Goal: Navigation & Orientation: Find specific page/section

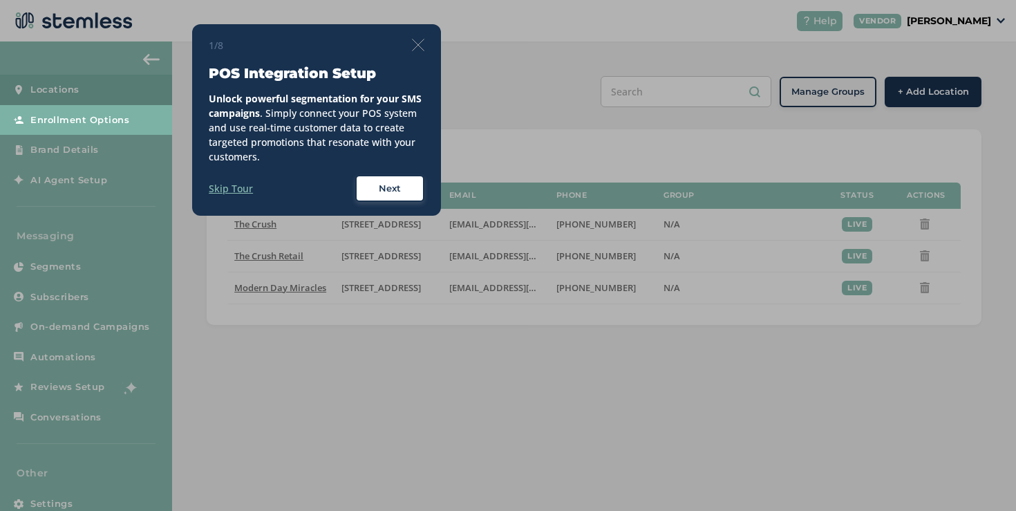
click at [431, 43] on div "1/8 POS Integration Setup Unlock powerful segmentation for your SMS campaigns .…" at bounding box center [316, 120] width 249 height 192
click at [424, 44] on img at bounding box center [418, 45] width 12 height 12
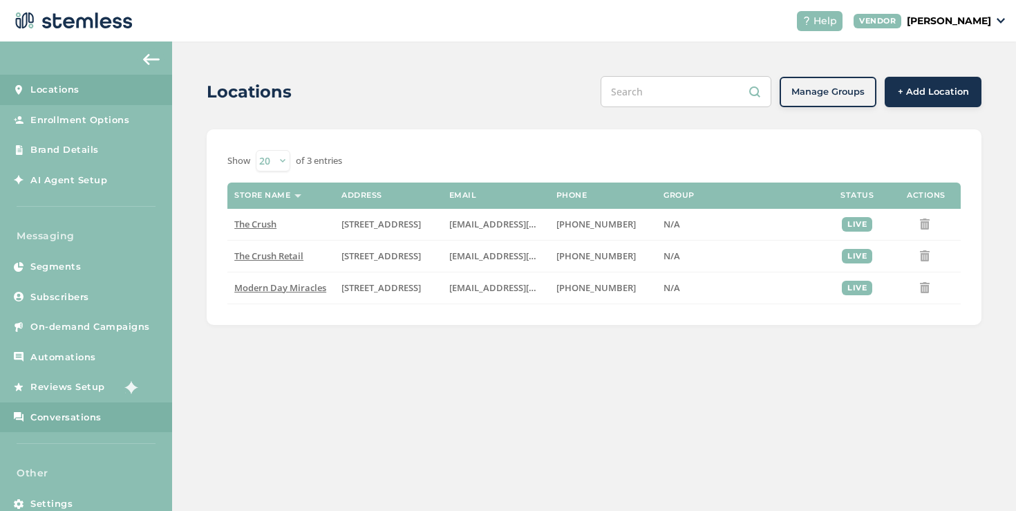
click at [46, 426] on link "Conversations" at bounding box center [86, 417] width 172 height 30
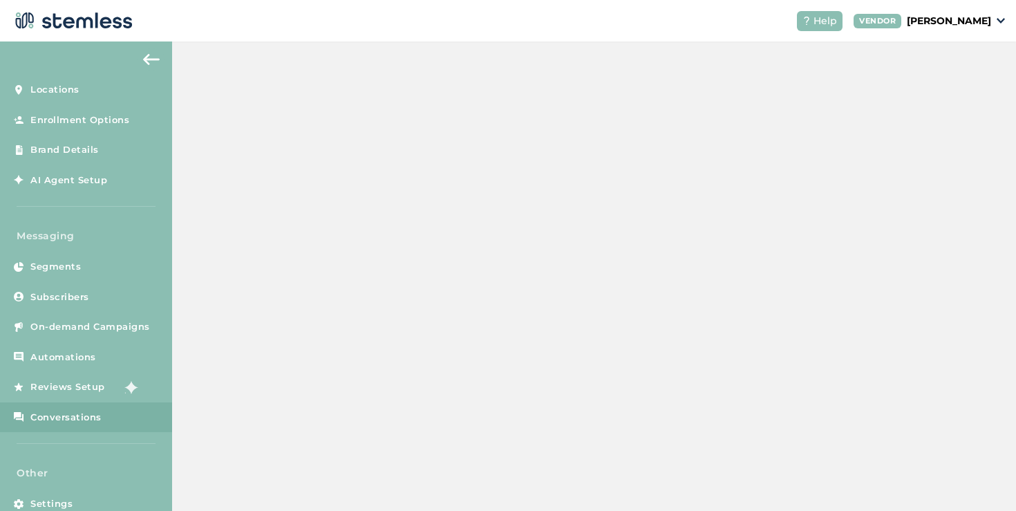
click at [46, 424] on link "Conversations" at bounding box center [86, 417] width 172 height 30
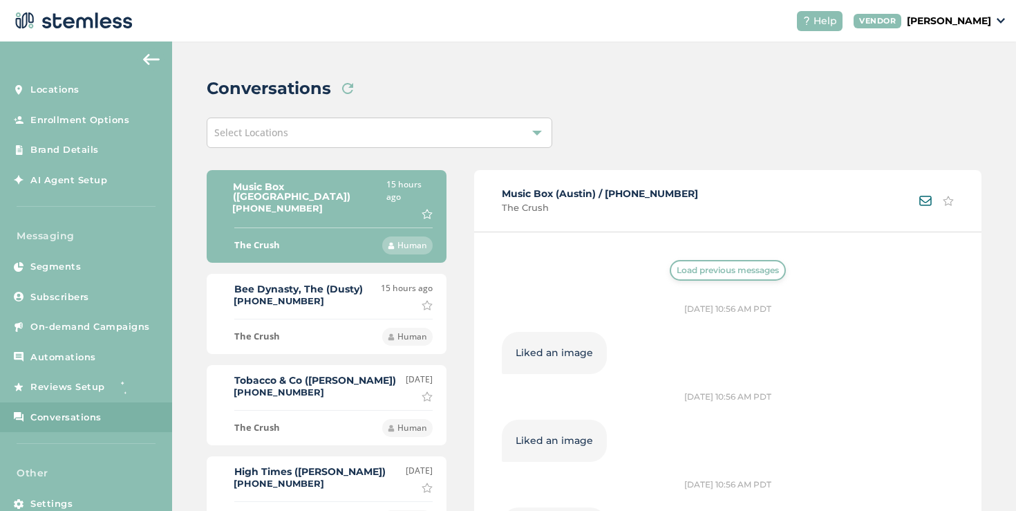
click at [679, 267] on span "Load previous messages" at bounding box center [728, 270] width 102 height 12
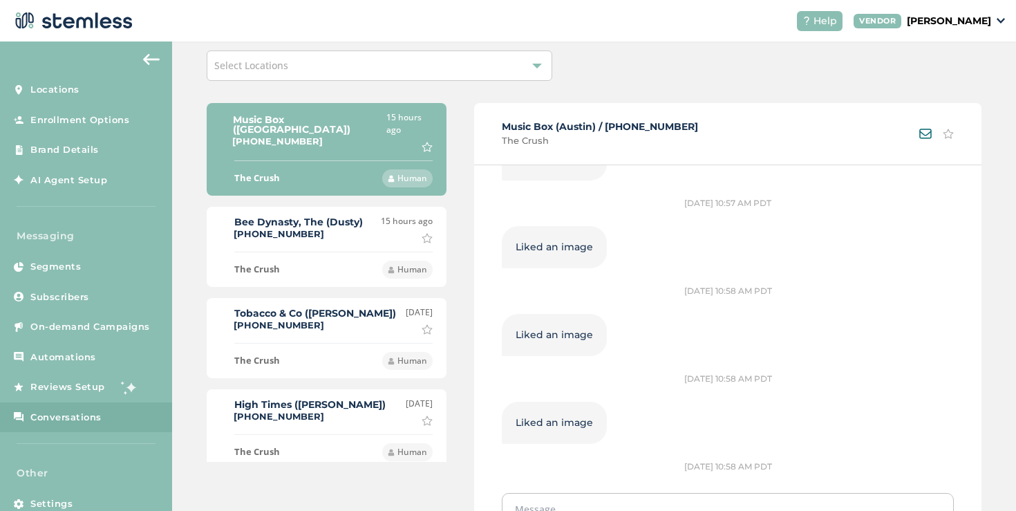
scroll to position [1709, 0]
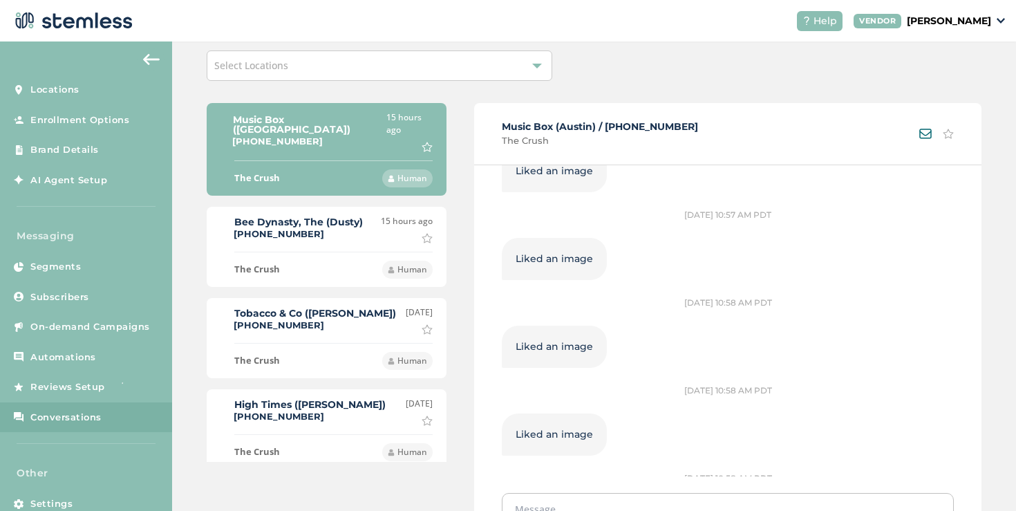
click at [393, 229] on div "15 hours ago [PERSON_NAME] as important" at bounding box center [407, 229] width 52 height 28
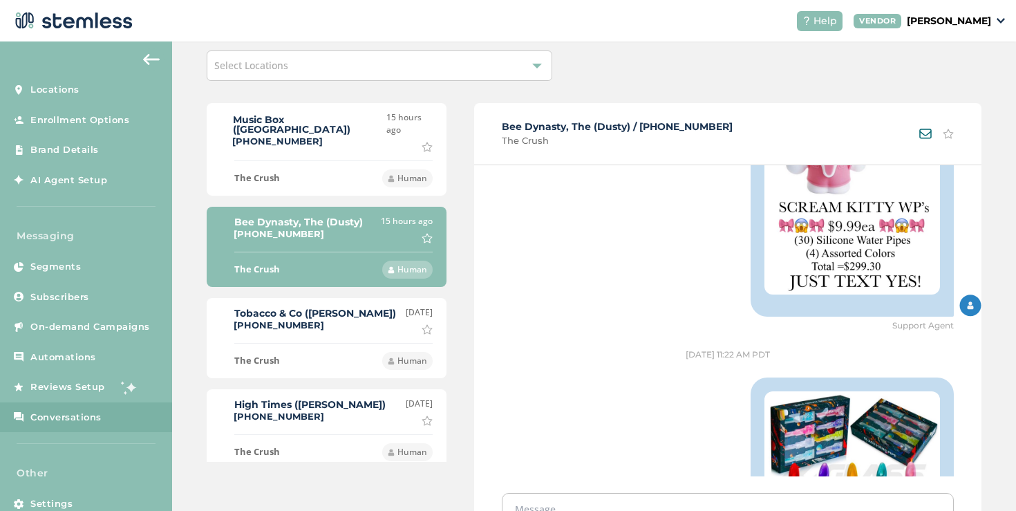
scroll to position [775, 0]
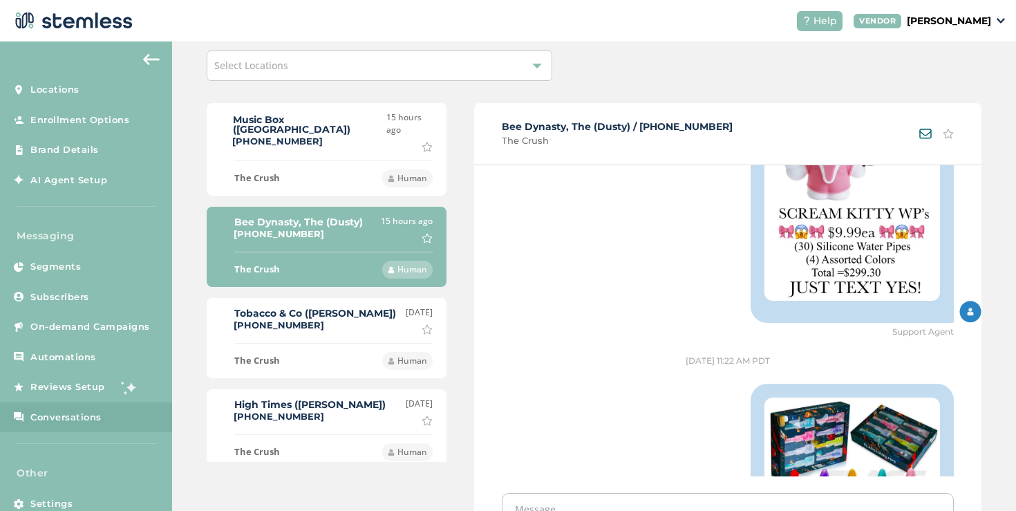
click at [305, 308] on label "Tobacco & Co ([PERSON_NAME])" at bounding box center [315, 313] width 162 height 10
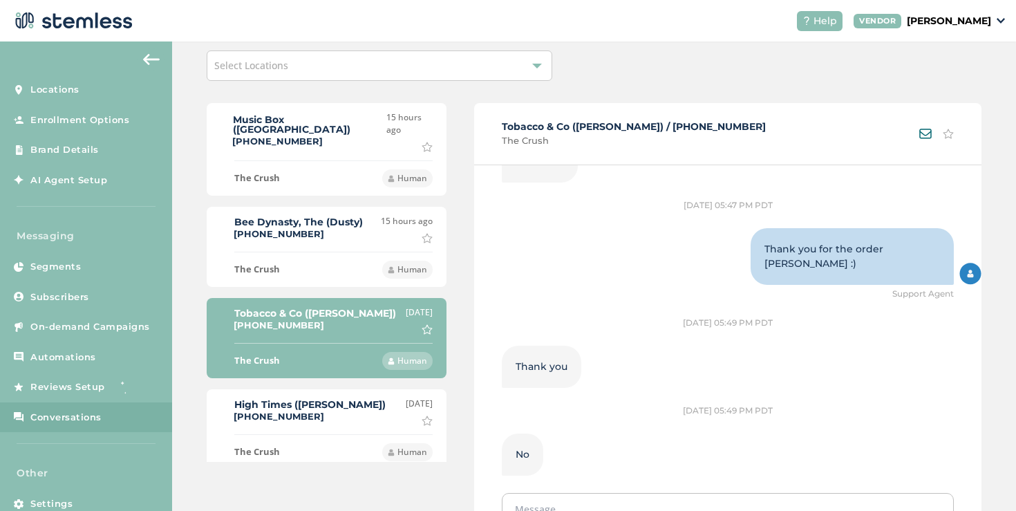
scroll to position [91, 0]
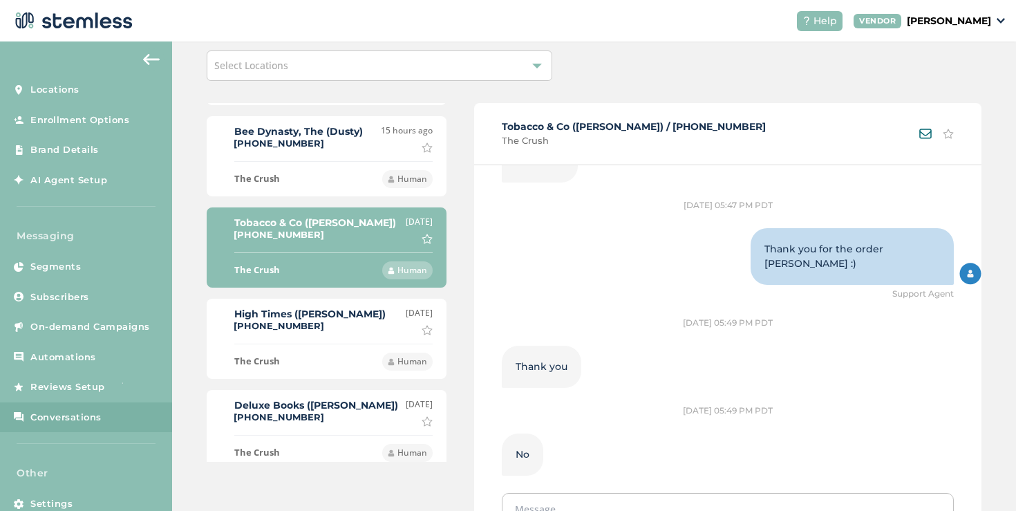
click at [342, 312] on div "High Times ([PERSON_NAME]) [PHONE_NUMBER] [DATE] Mark as important" at bounding box center [326, 321] width 212 height 28
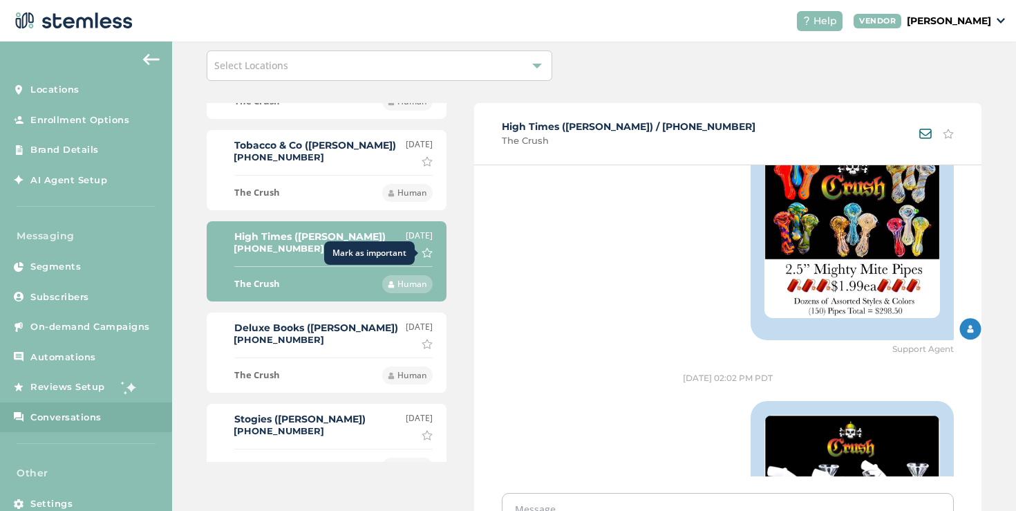
scroll to position [274, 0]
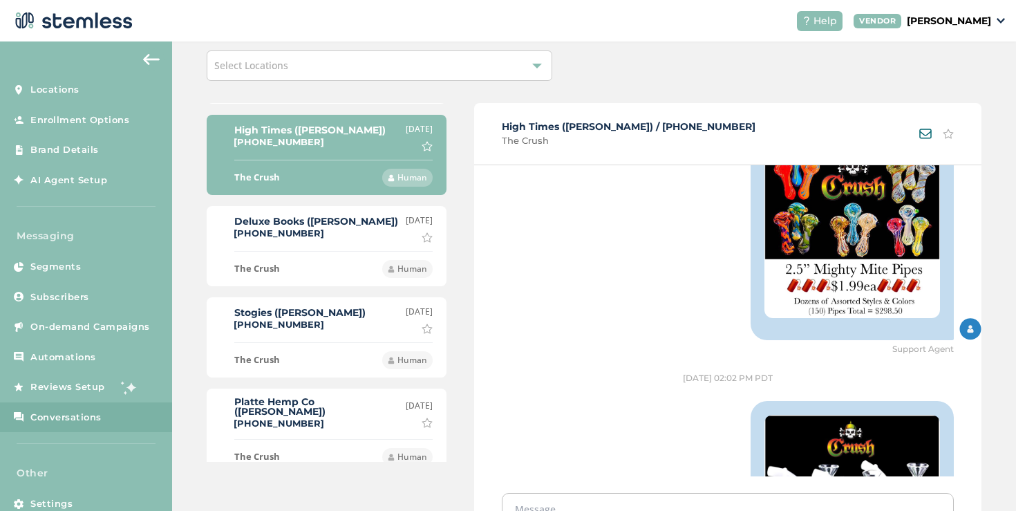
click at [321, 228] on div "Deluxe Books ([PERSON_NAME]) [PHONE_NUMBER] [DATE] [PERSON_NAME] as important" at bounding box center [326, 228] width 212 height 28
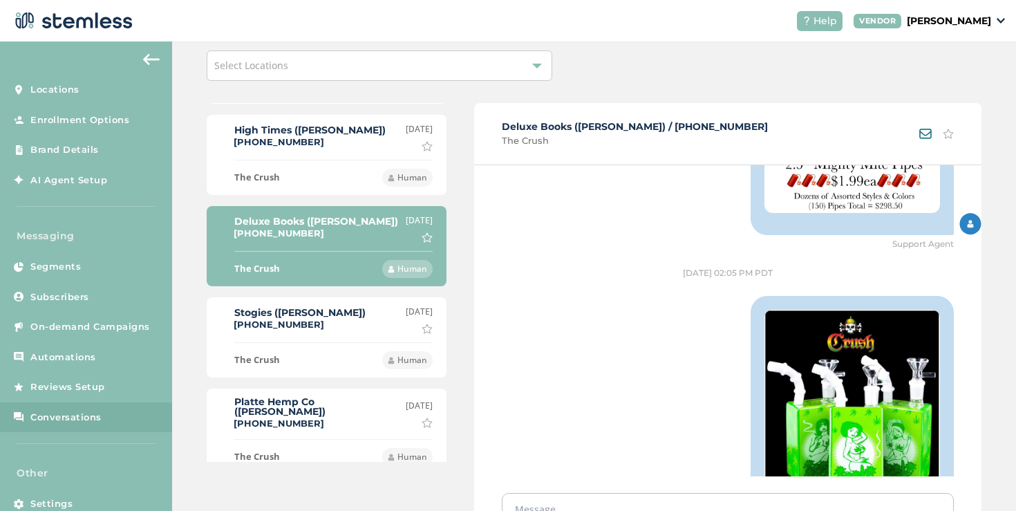
scroll to position [1474, 0]
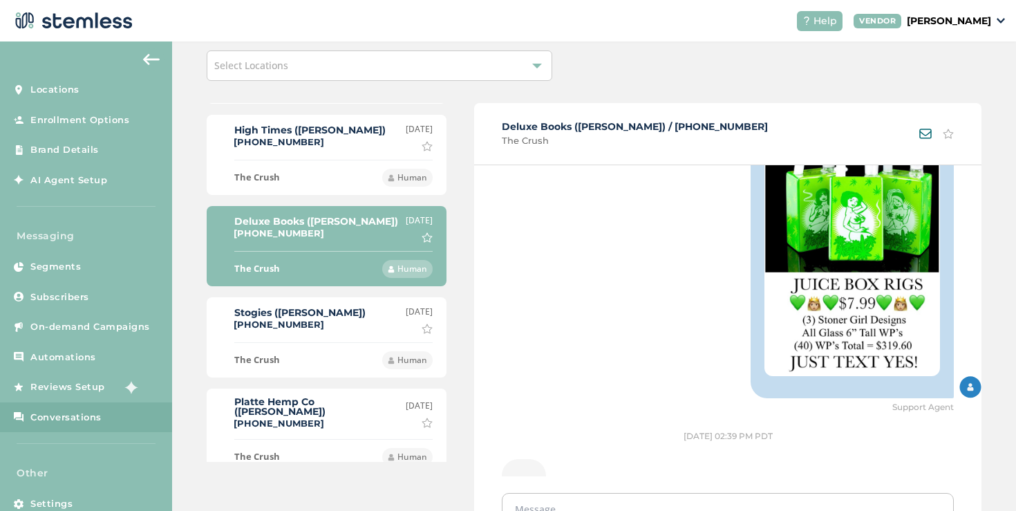
click at [364, 305] on div "Stogies ([PERSON_NAME]) [PHONE_NUMBER] [DATE] Mark as important" at bounding box center [326, 319] width 212 height 28
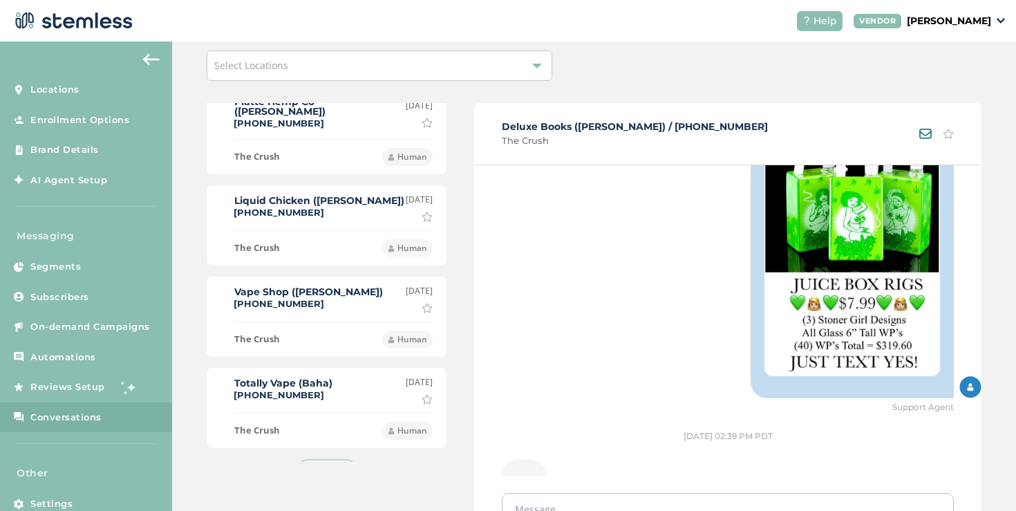
scroll to position [2704, 0]
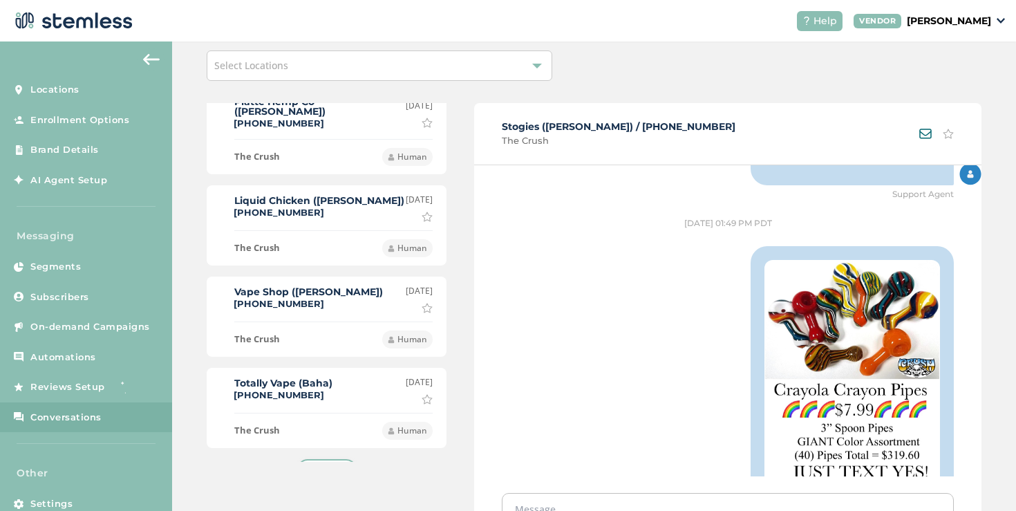
click at [326, 378] on div "Totally Vape (Baha) [PHONE_NUMBER]" at bounding box center [283, 390] width 98 height 24
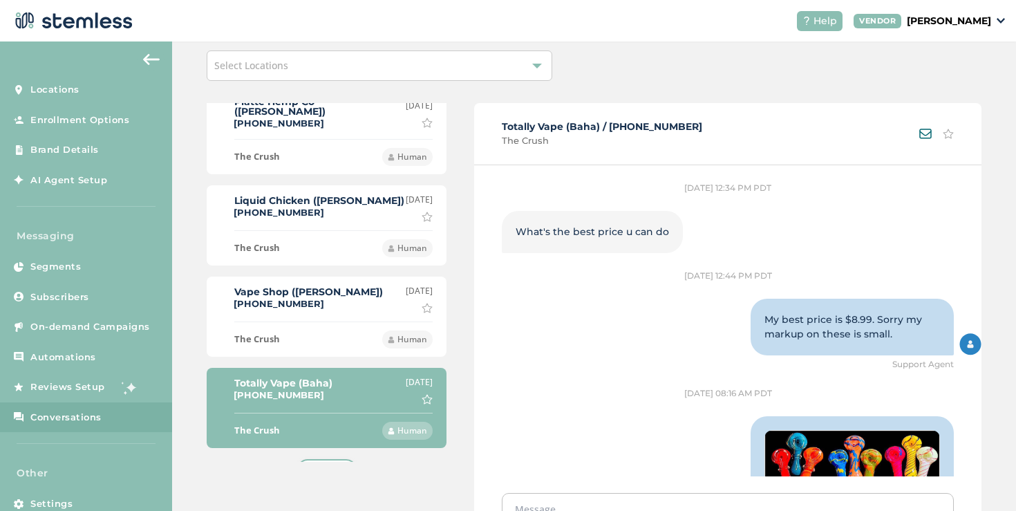
scroll to position [1587, 0]
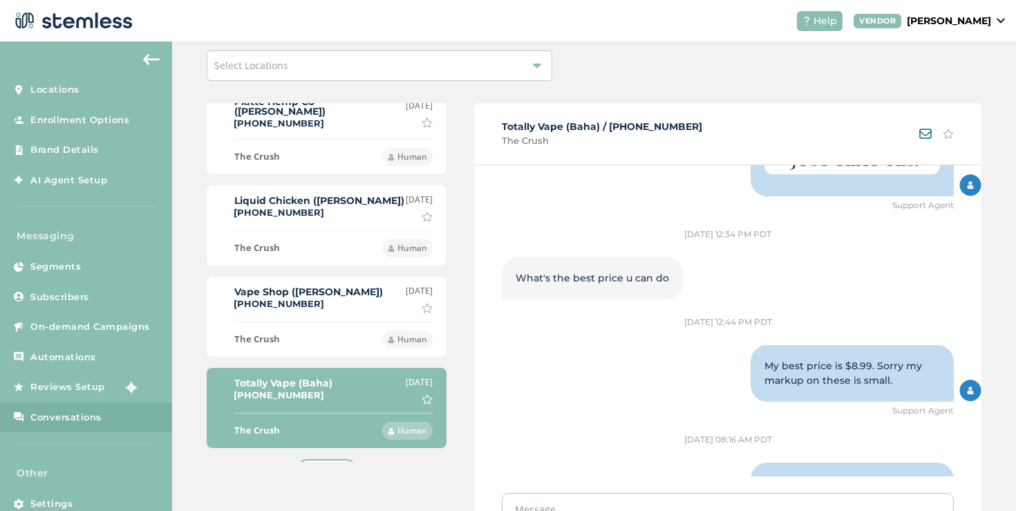
click at [356, 297] on li "Vape Shop ([PERSON_NAME]) [PHONE_NUMBER] [DATE] Mark as important The Crush Hum…" at bounding box center [327, 316] width 240 height 80
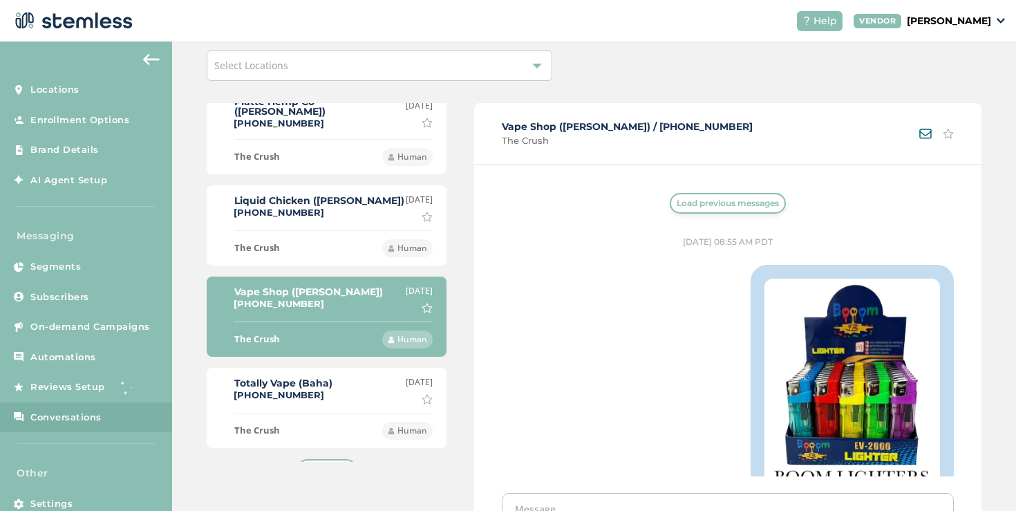
scroll to position [240, 0]
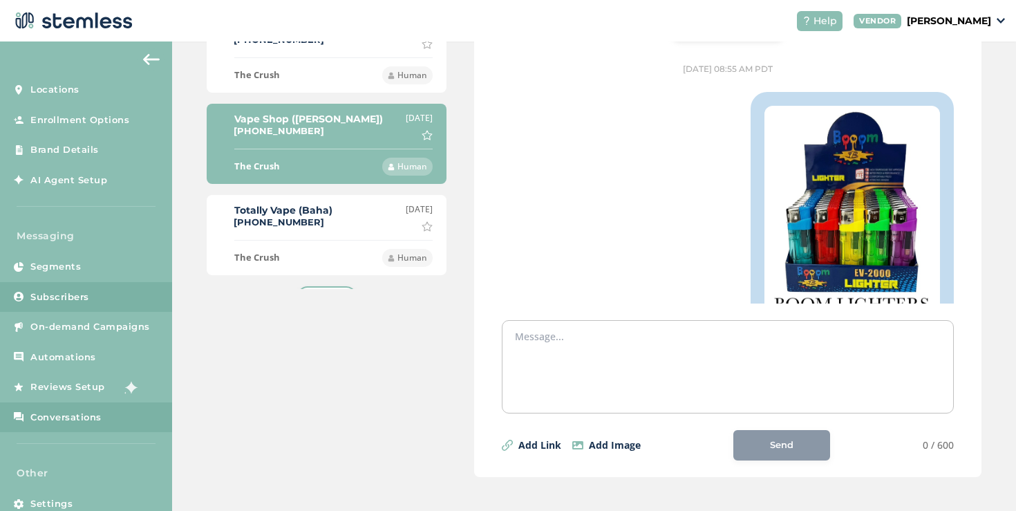
click at [93, 309] on link "Subscribers" at bounding box center [86, 297] width 172 height 30
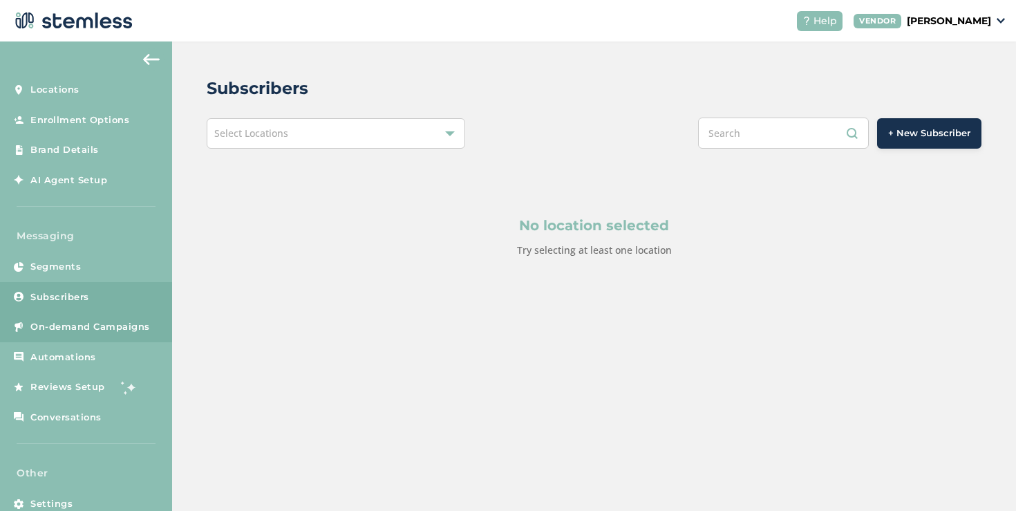
click at [94, 319] on link "On-demand Campaigns" at bounding box center [86, 327] width 172 height 30
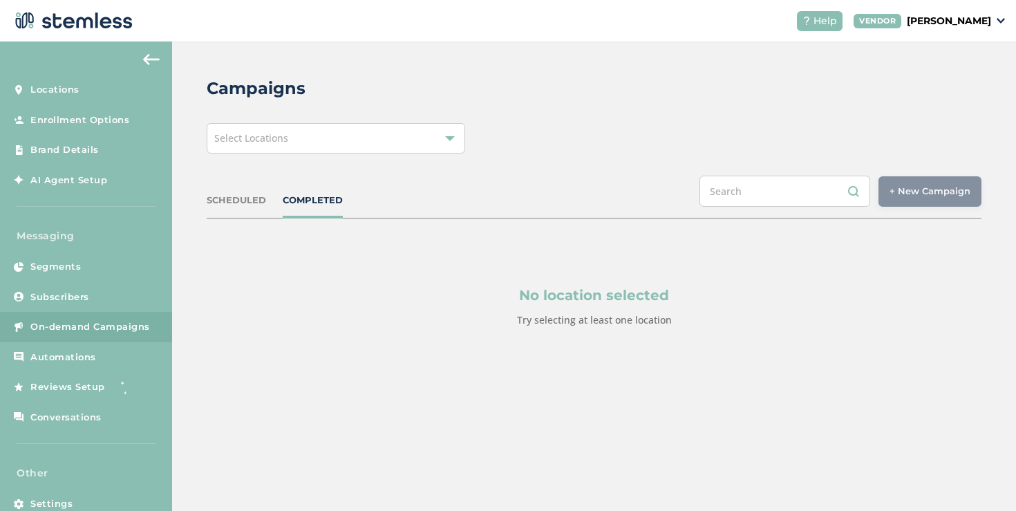
click at [283, 132] on span "Select Locations" at bounding box center [251, 137] width 74 height 13
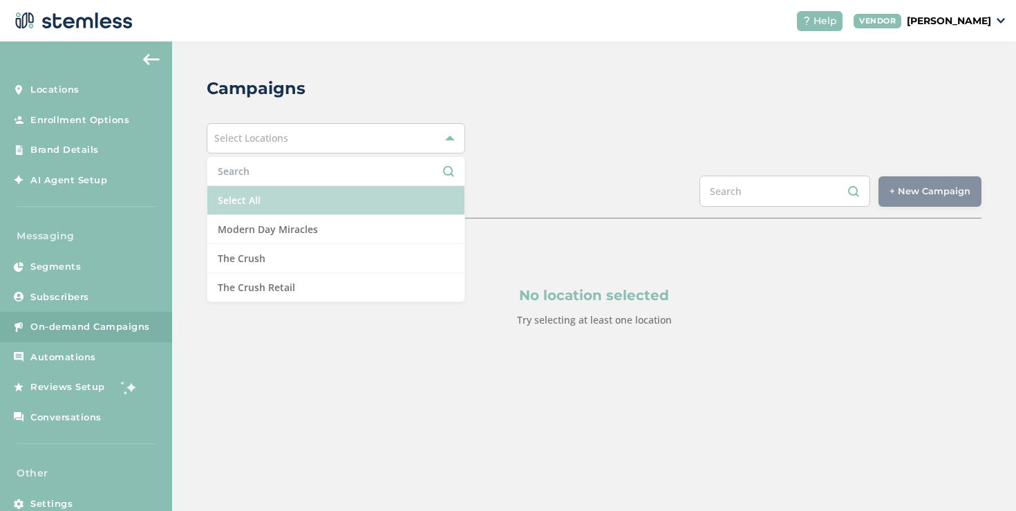
click at [256, 202] on li "Select All" at bounding box center [335, 200] width 257 height 29
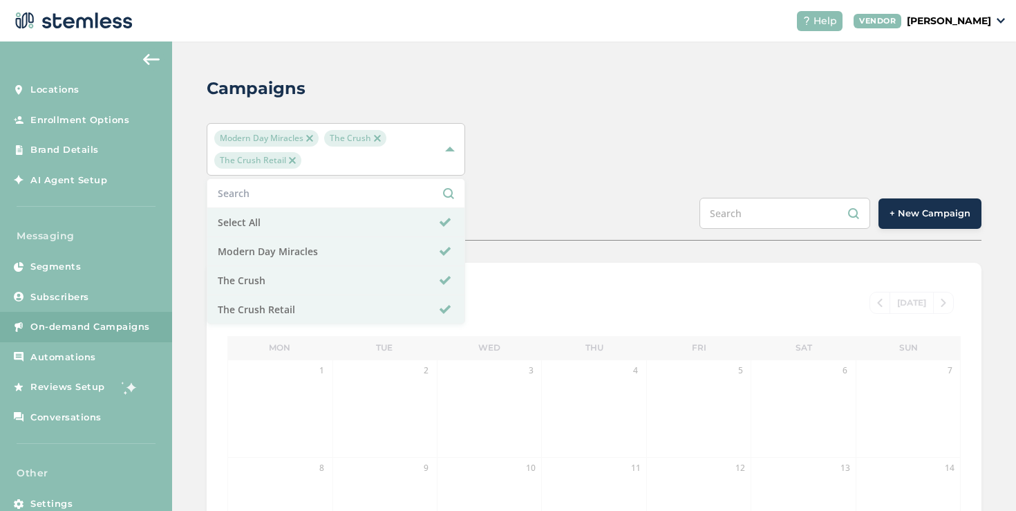
click at [631, 172] on div "Modern Day Miracles The Crush The Crush Retail Select All Modern Day Miracles T…" at bounding box center [594, 149] width 775 height 53
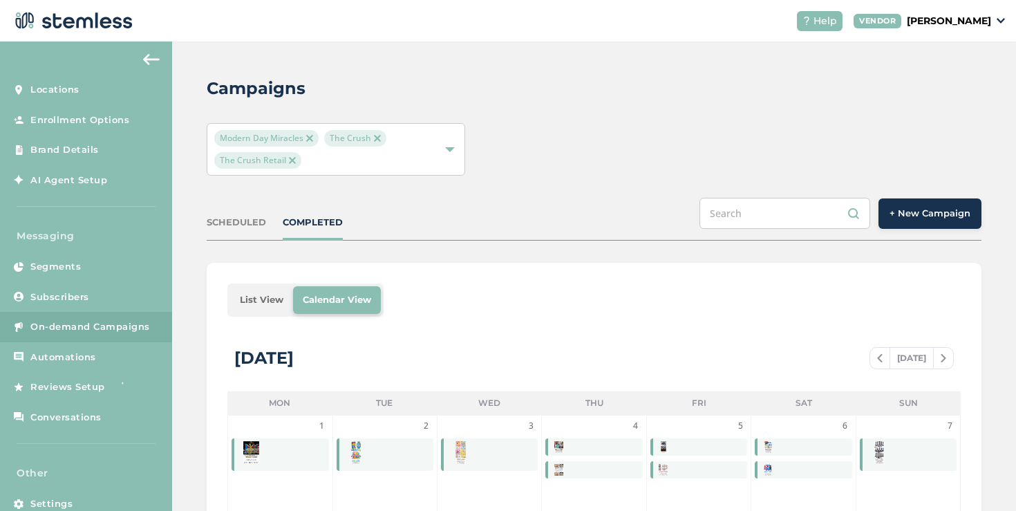
click at [247, 299] on li "List View" at bounding box center [261, 300] width 63 height 28
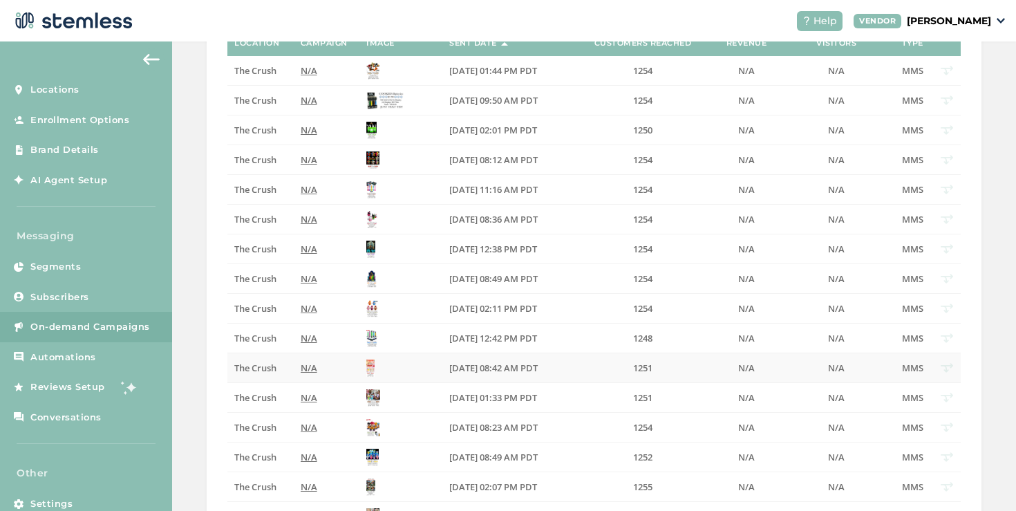
scroll to position [571, 0]
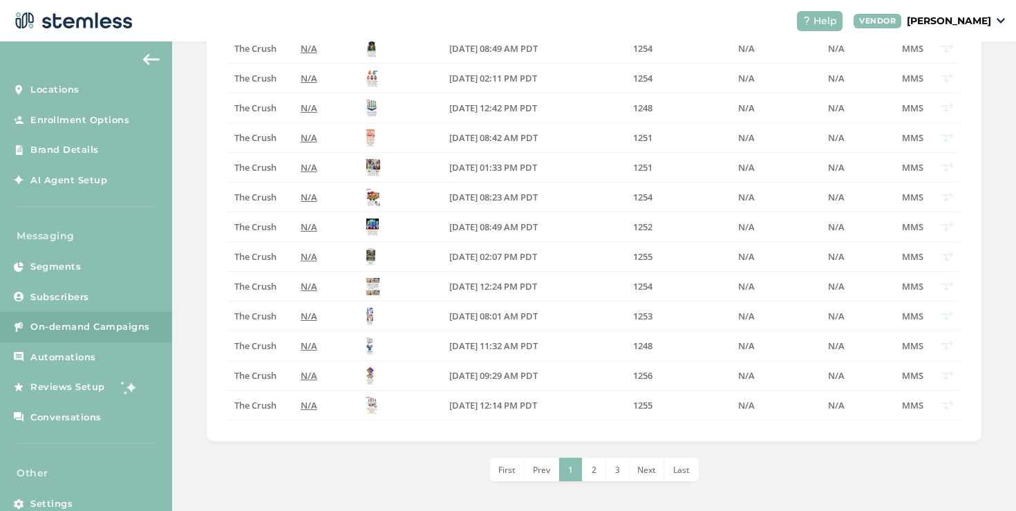
click at [673, 464] on span "Last" at bounding box center [681, 470] width 17 height 12
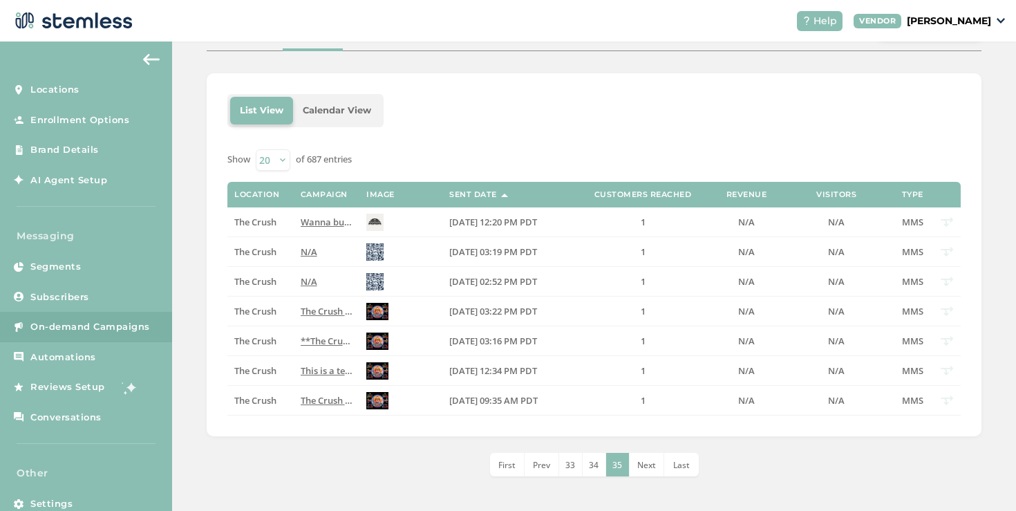
scroll to position [189, 0]
click at [587, 455] on li "34" at bounding box center [594, 464] width 23 height 23
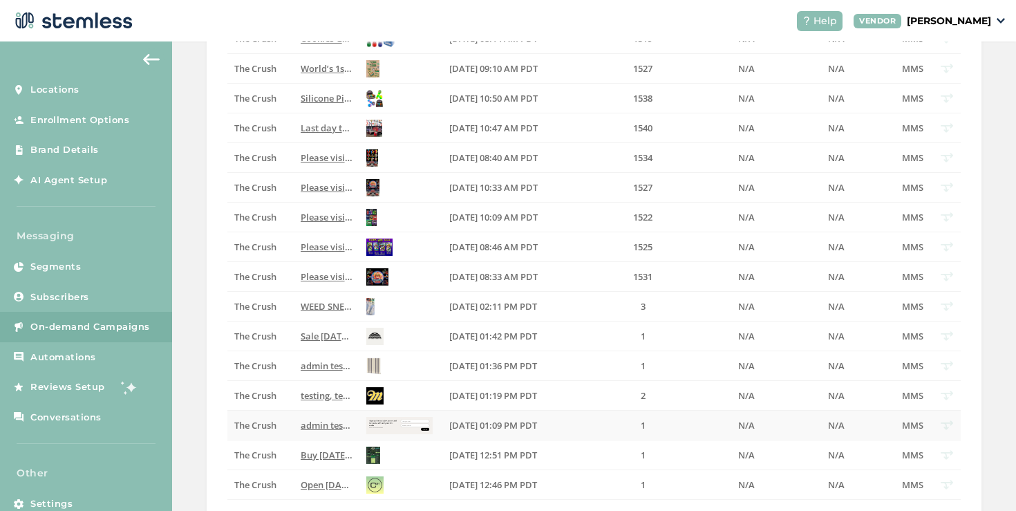
scroll to position [576, 0]
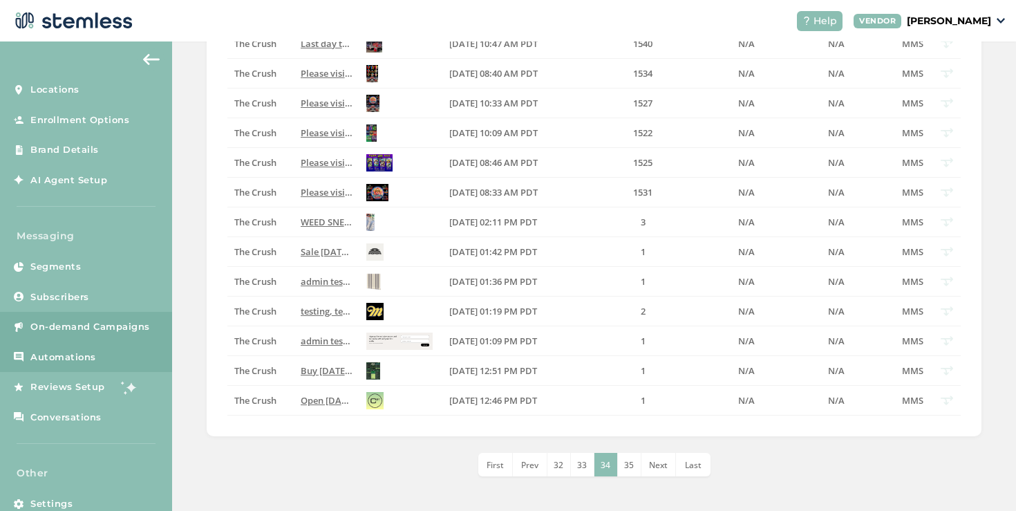
click at [63, 368] on link "Automations" at bounding box center [86, 357] width 172 height 30
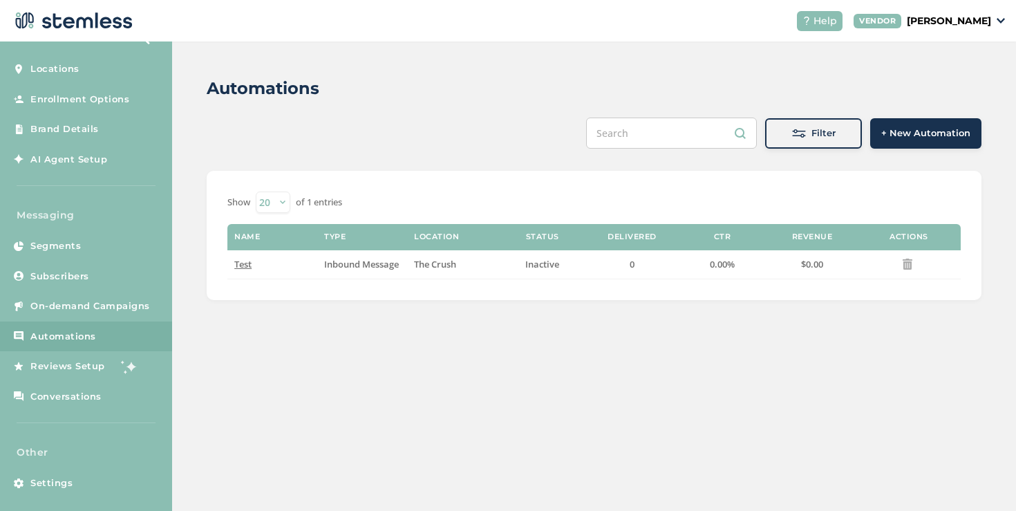
scroll to position [30, 0]
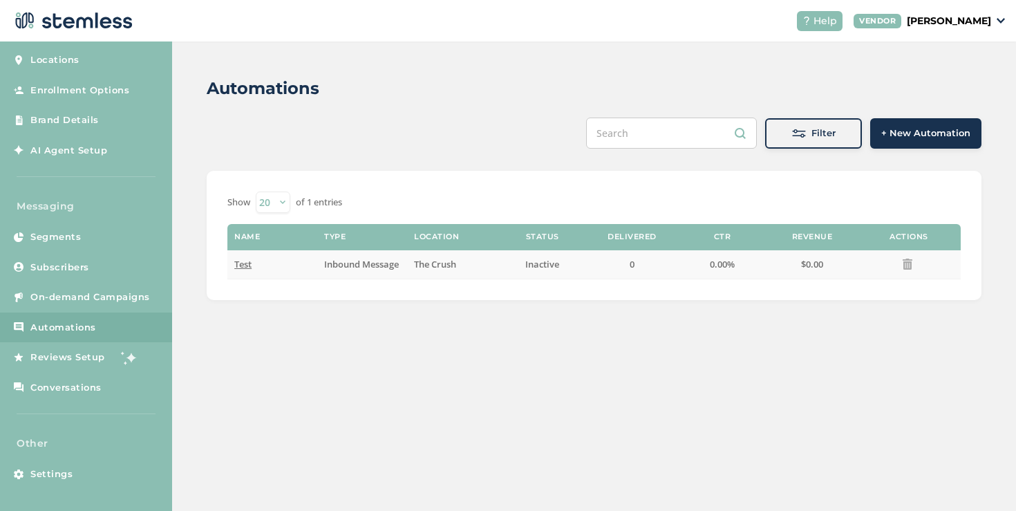
click at [240, 264] on span "Test" at bounding box center [242, 264] width 17 height 12
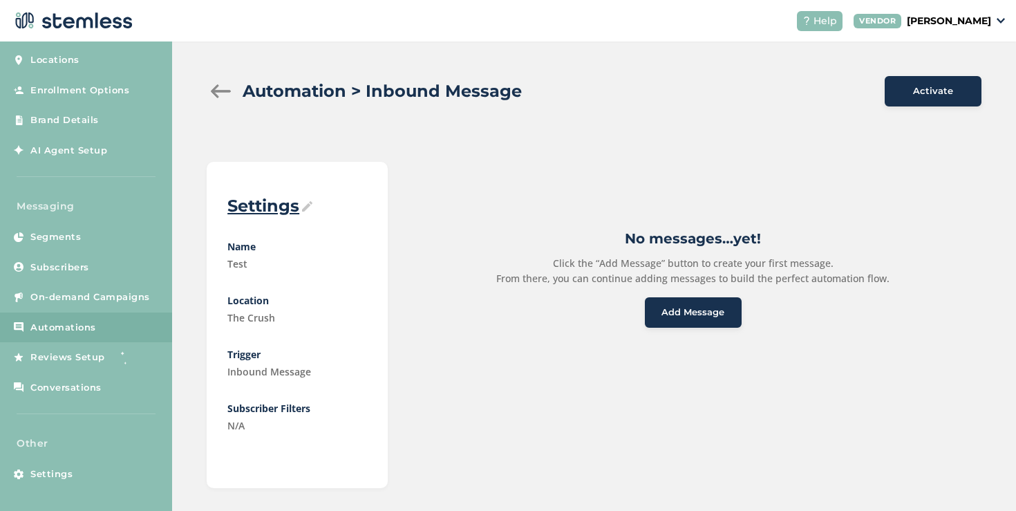
click at [217, 95] on div at bounding box center [221, 91] width 28 height 14
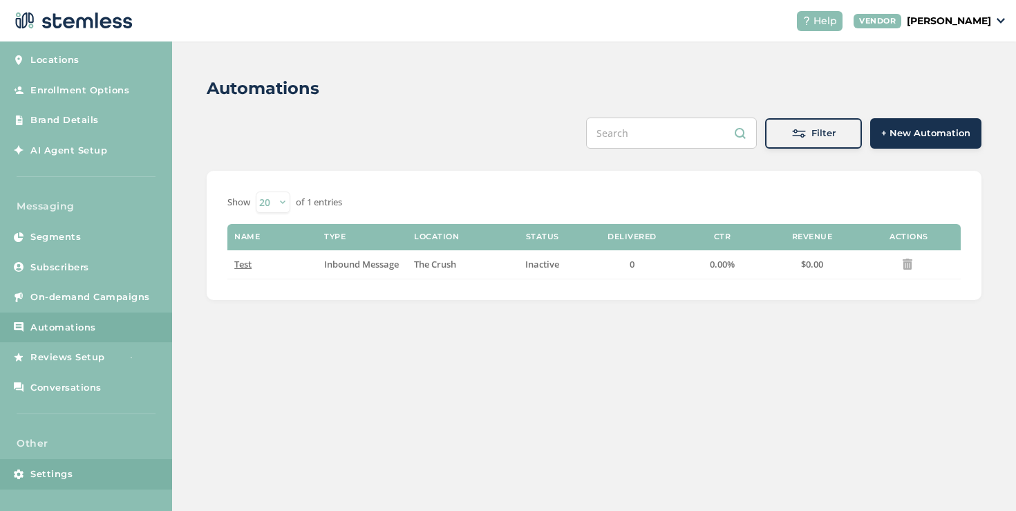
click at [72, 465] on link "Settings" at bounding box center [86, 474] width 172 height 30
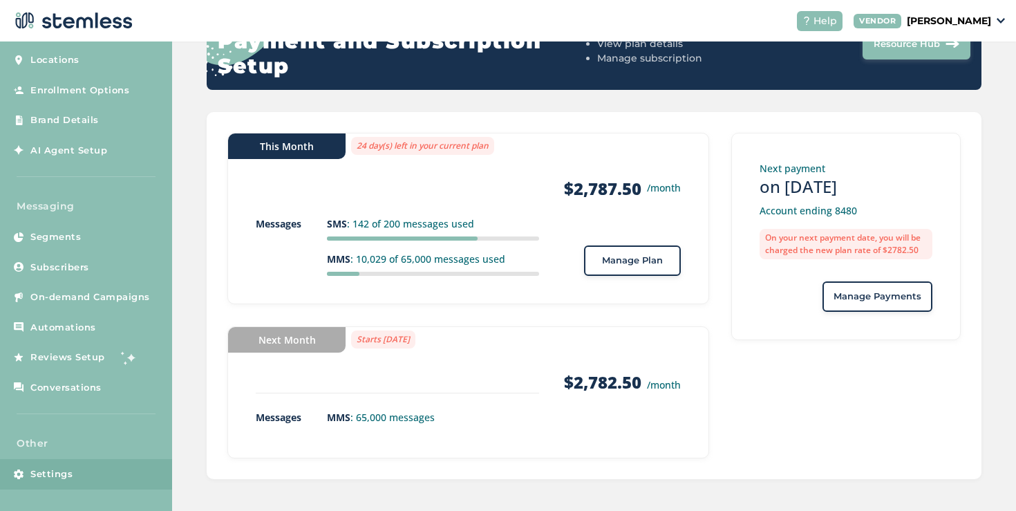
scroll to position [182, 0]
